Goal: Navigation & Orientation: Find specific page/section

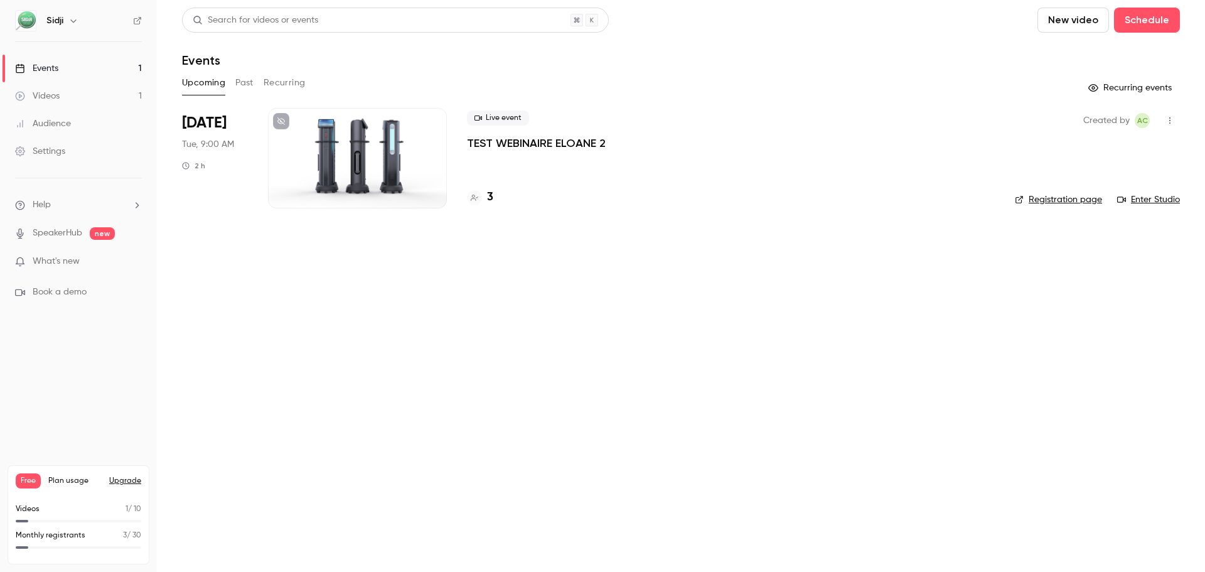
click at [161, 451] on main "Search for videos or events New video Schedule Events Upcoming Past Recurring R…" at bounding box center [681, 286] width 1048 height 572
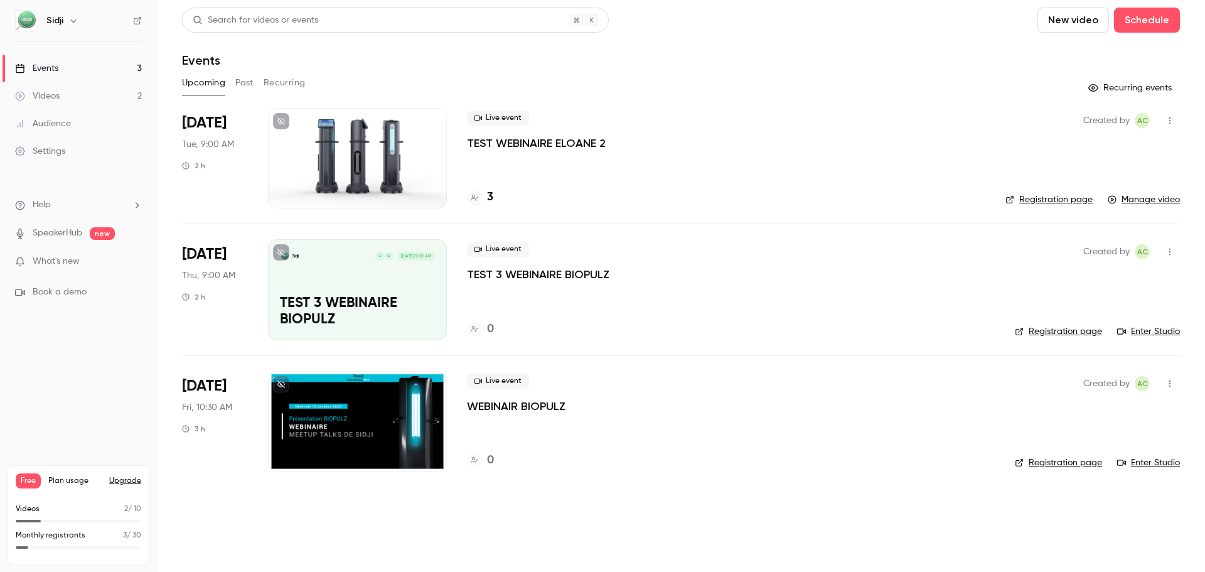
click at [94, 147] on link "Settings" at bounding box center [78, 151] width 157 height 28
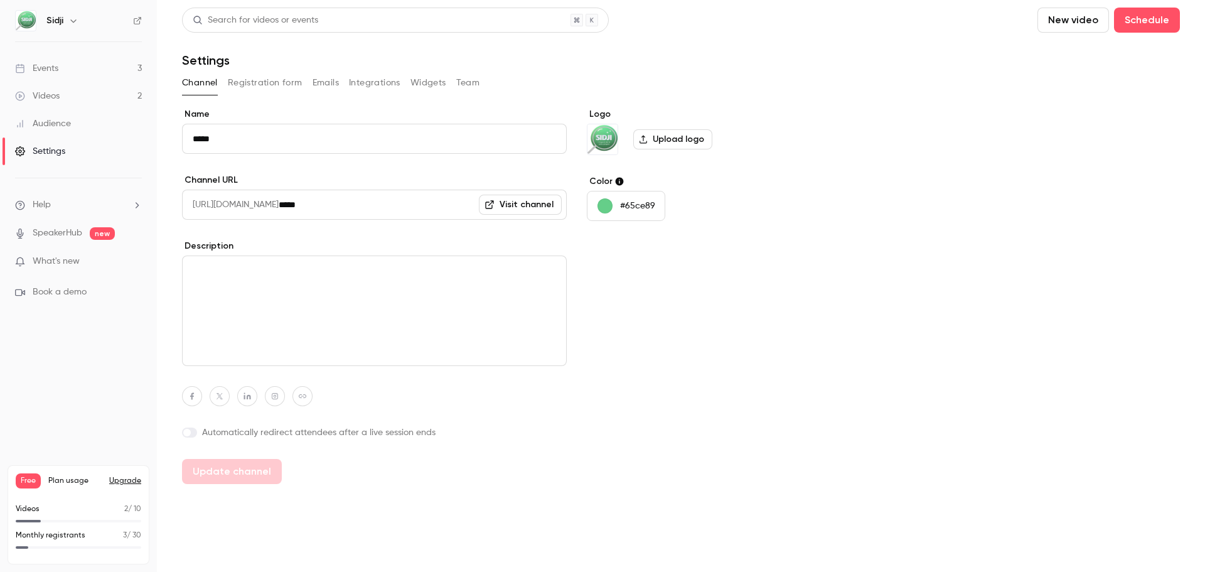
click at [97, 73] on link "Events 3" at bounding box center [78, 69] width 157 height 28
